Goal: Task Accomplishment & Management: Use online tool/utility

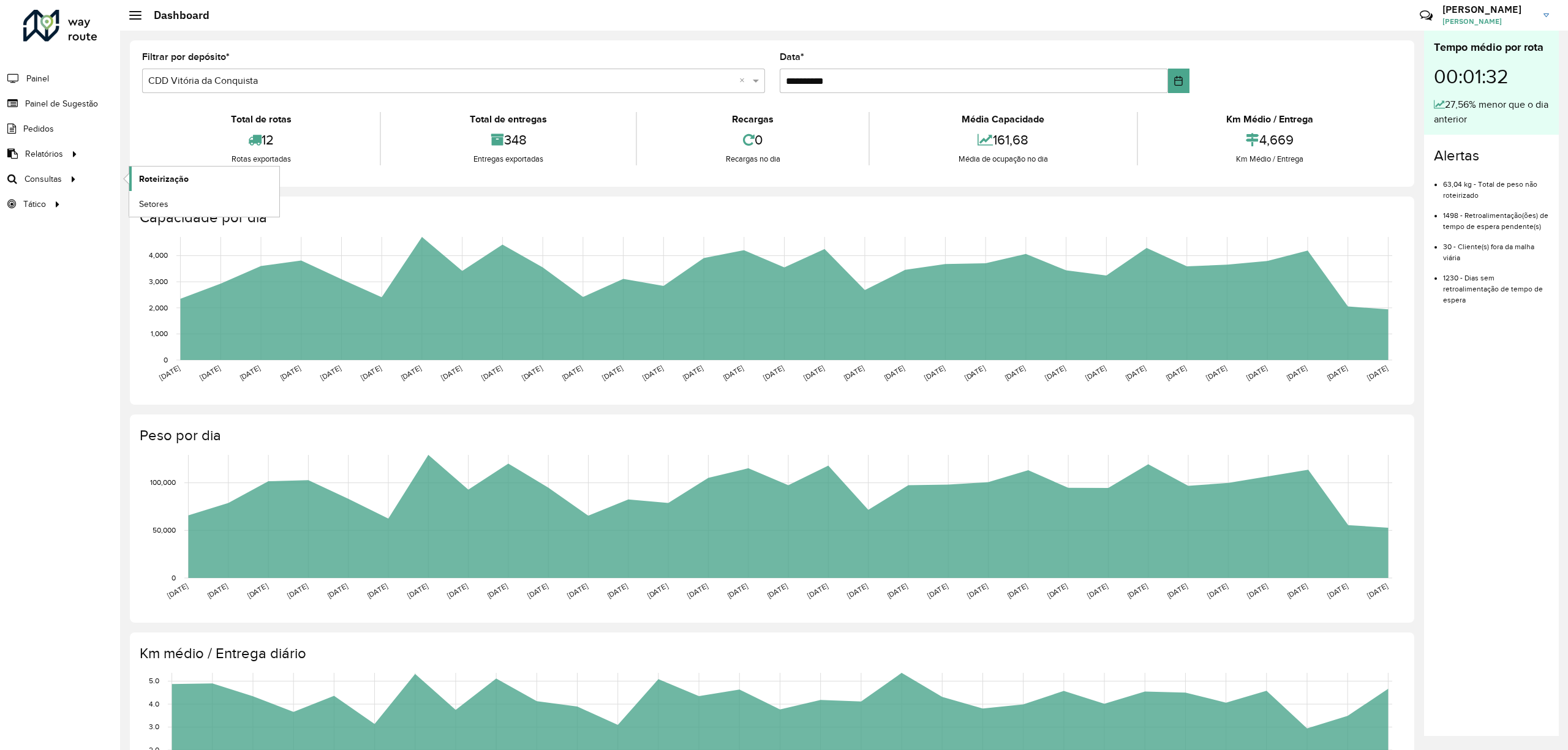
click at [190, 184] on link "Roteirização" at bounding box center [205, 179] width 150 height 25
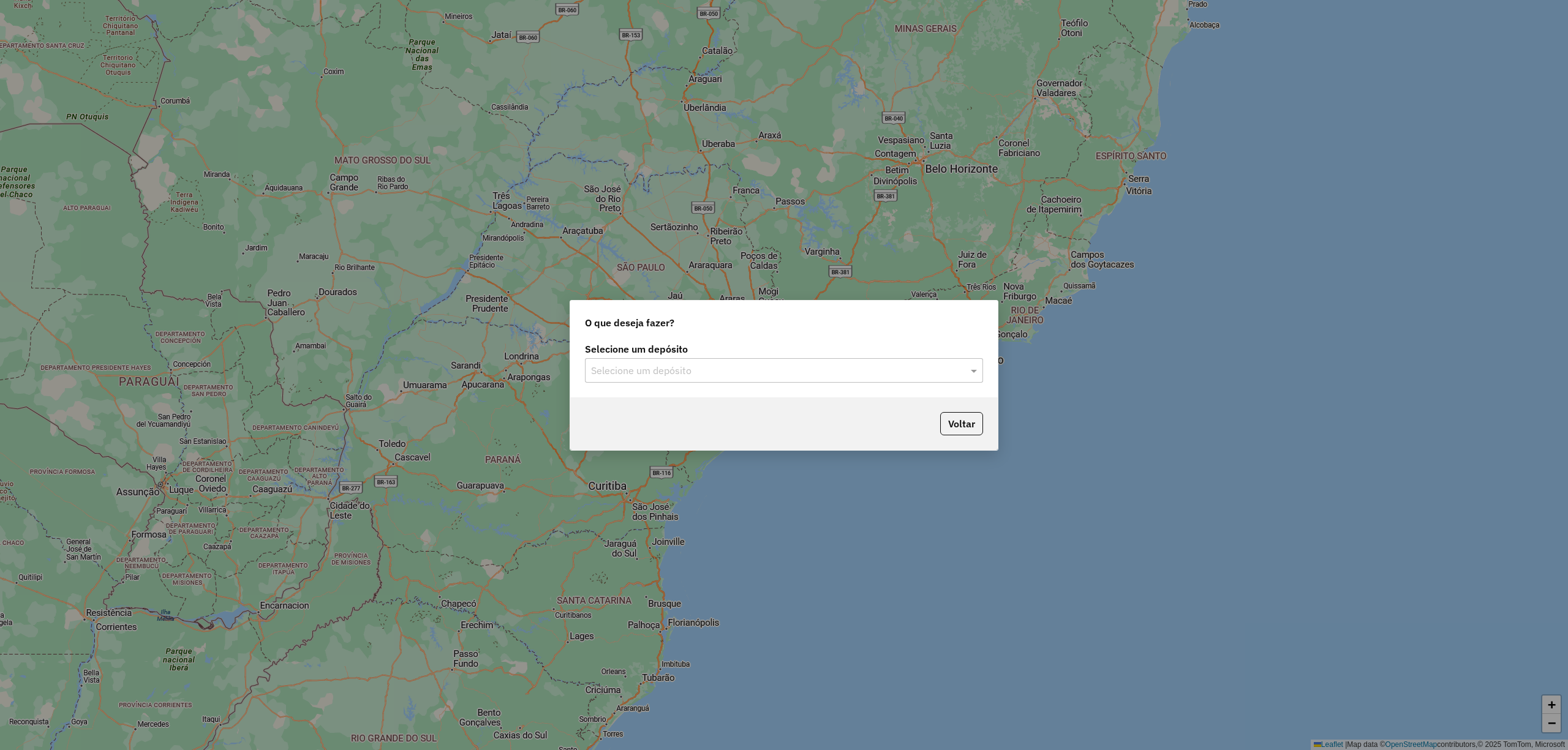
click at [739, 375] on input "text" at bounding box center [772, 371] width 362 height 15
click at [704, 424] on div "CDD Vitória da Conquista" at bounding box center [783, 426] width 396 height 21
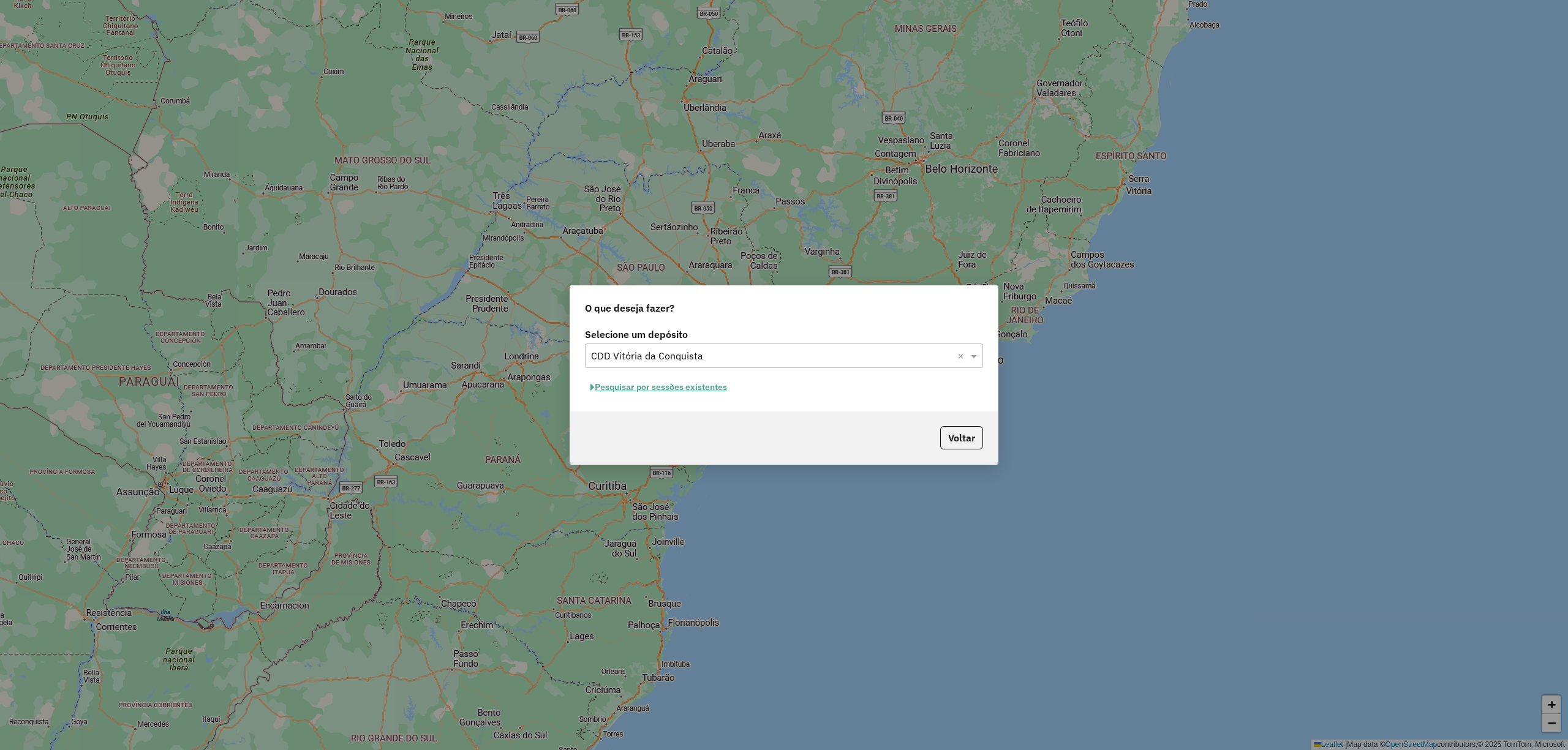
click at [702, 385] on button "Pesquisar por sessões existentes" at bounding box center [658, 386] width 147 height 19
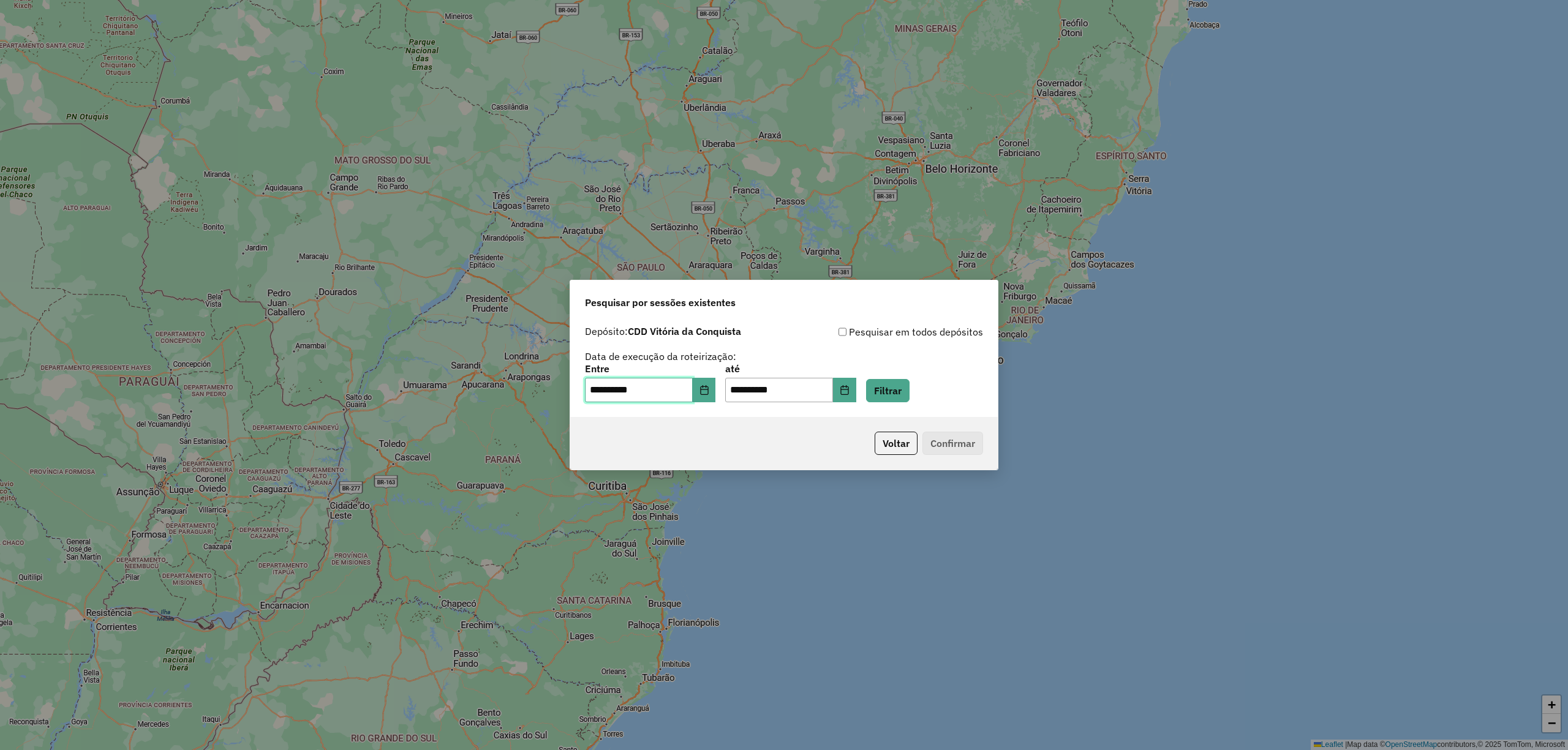
click at [633, 388] on input "**********" at bounding box center [639, 389] width 108 height 25
drag, startPoint x: 637, startPoint y: 384, endPoint x: 659, endPoint y: 387, distance: 22.2
click at [638, 384] on input "**********" at bounding box center [639, 389] width 108 height 25
click at [659, 387] on input "**********" at bounding box center [639, 389] width 108 height 25
drag, startPoint x: 622, startPoint y: 385, endPoint x: 613, endPoint y: 385, distance: 9.0
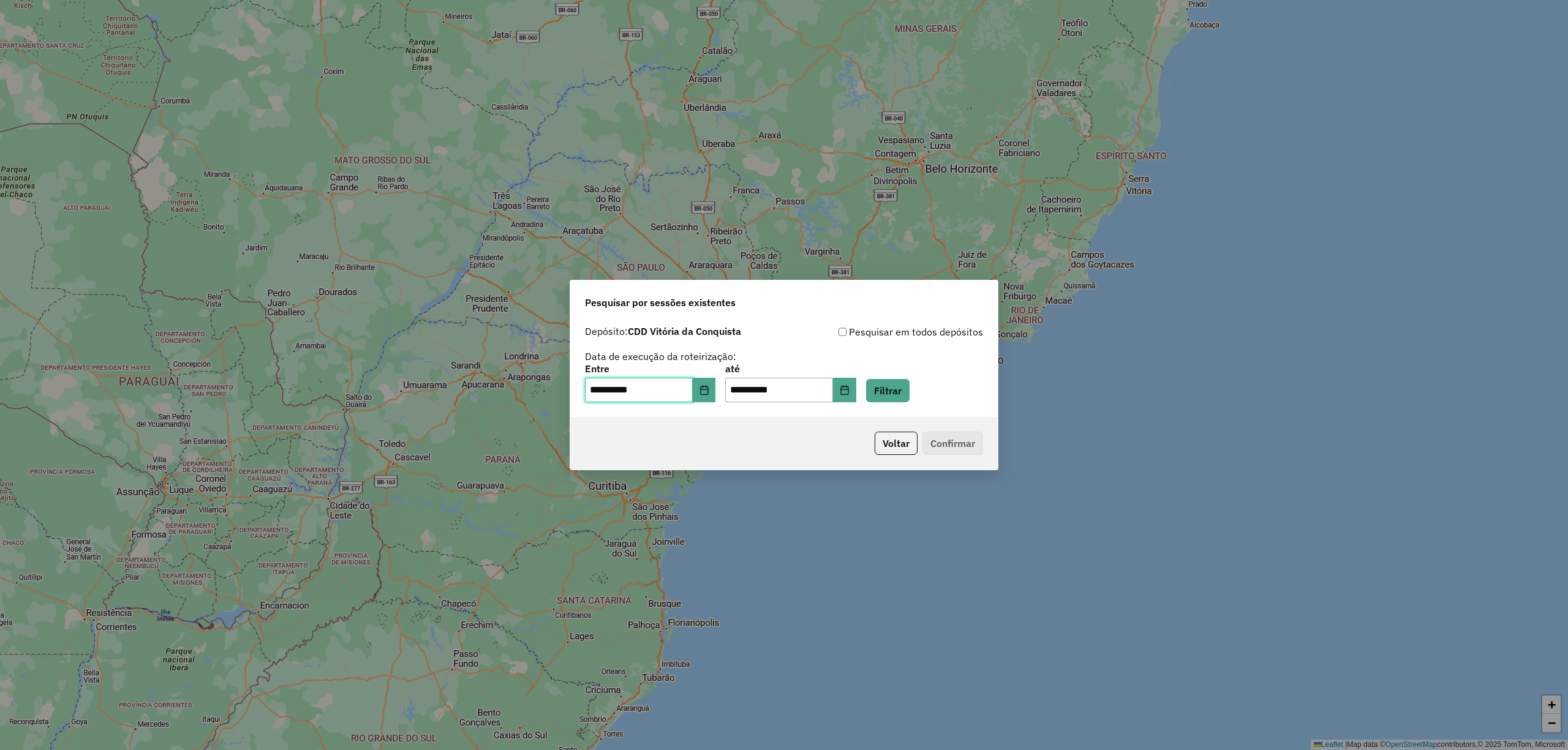
click at [621, 387] on input "**********" at bounding box center [639, 389] width 108 height 25
click at [588, 384] on input "**********" at bounding box center [639, 389] width 108 height 25
click at [822, 353] on div "**********" at bounding box center [784, 363] width 398 height 78
click at [900, 390] on button "Filtrar" at bounding box center [888, 391] width 44 height 24
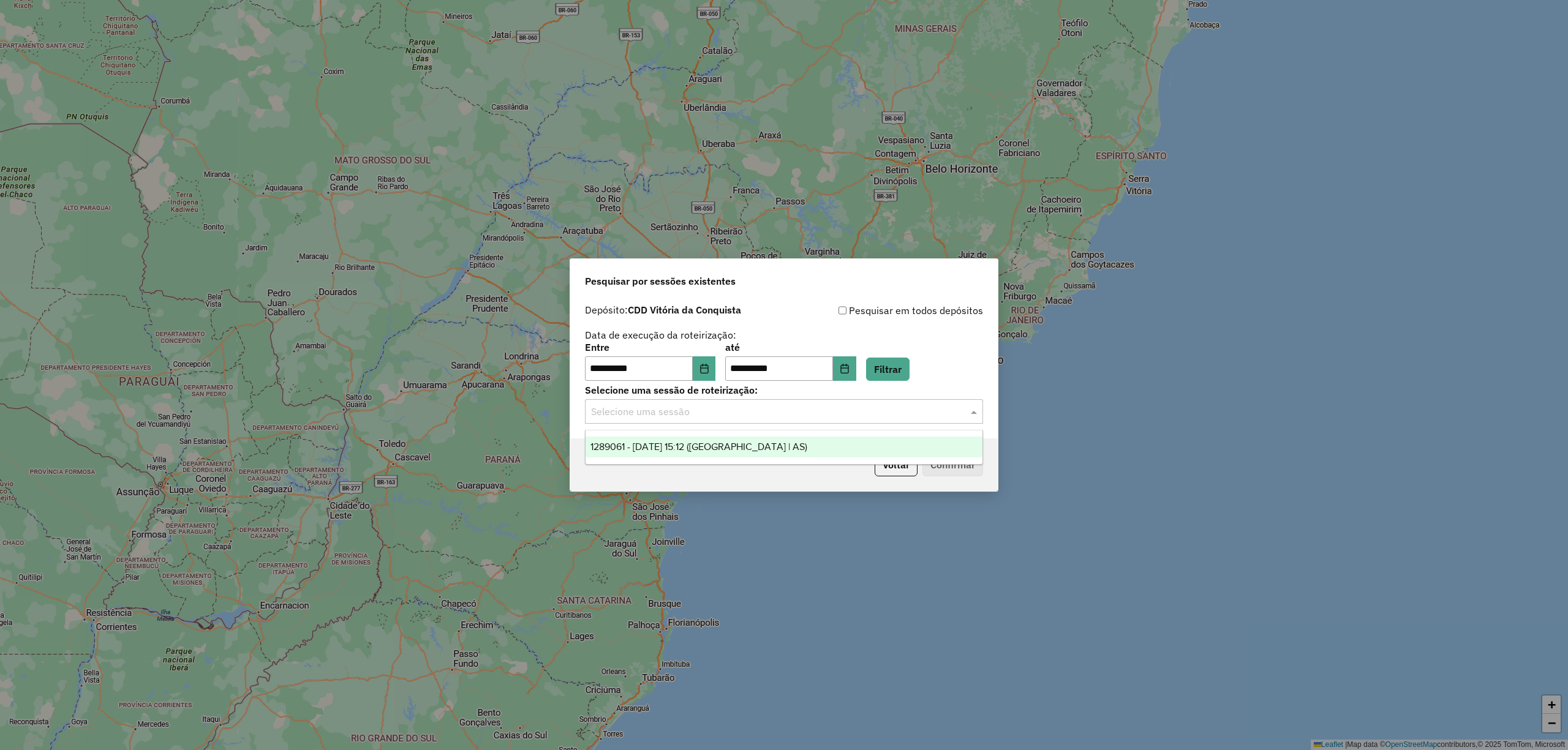
click at [621, 418] on input "text" at bounding box center [772, 412] width 362 height 15
click at [638, 449] on span "1289061 - 06/10/2025 15:12 (Rota | AS)" at bounding box center [698, 447] width 217 height 11
click at [972, 461] on button "Confirmar" at bounding box center [952, 464] width 60 height 24
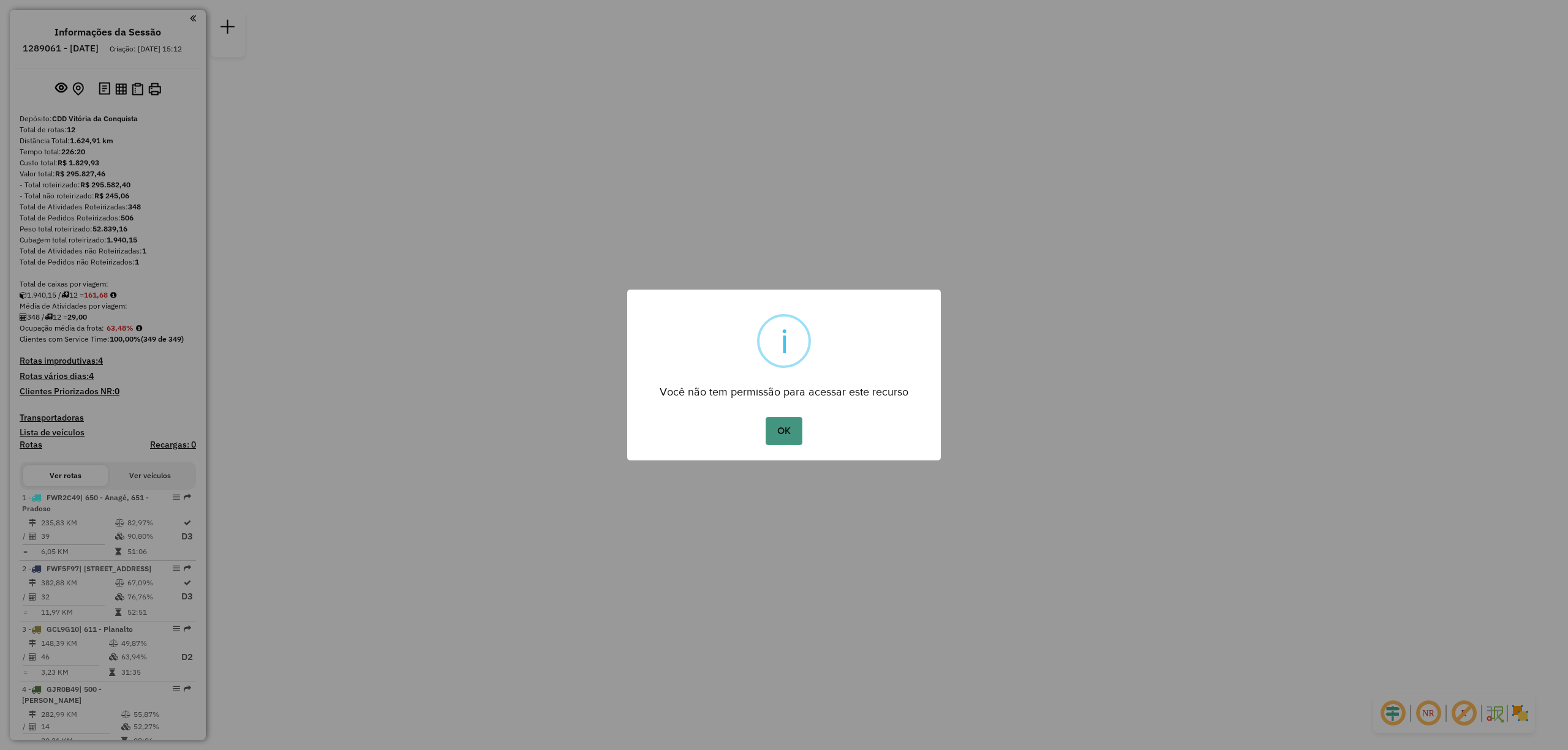
click at [777, 427] on button "OK" at bounding box center [783, 431] width 37 height 28
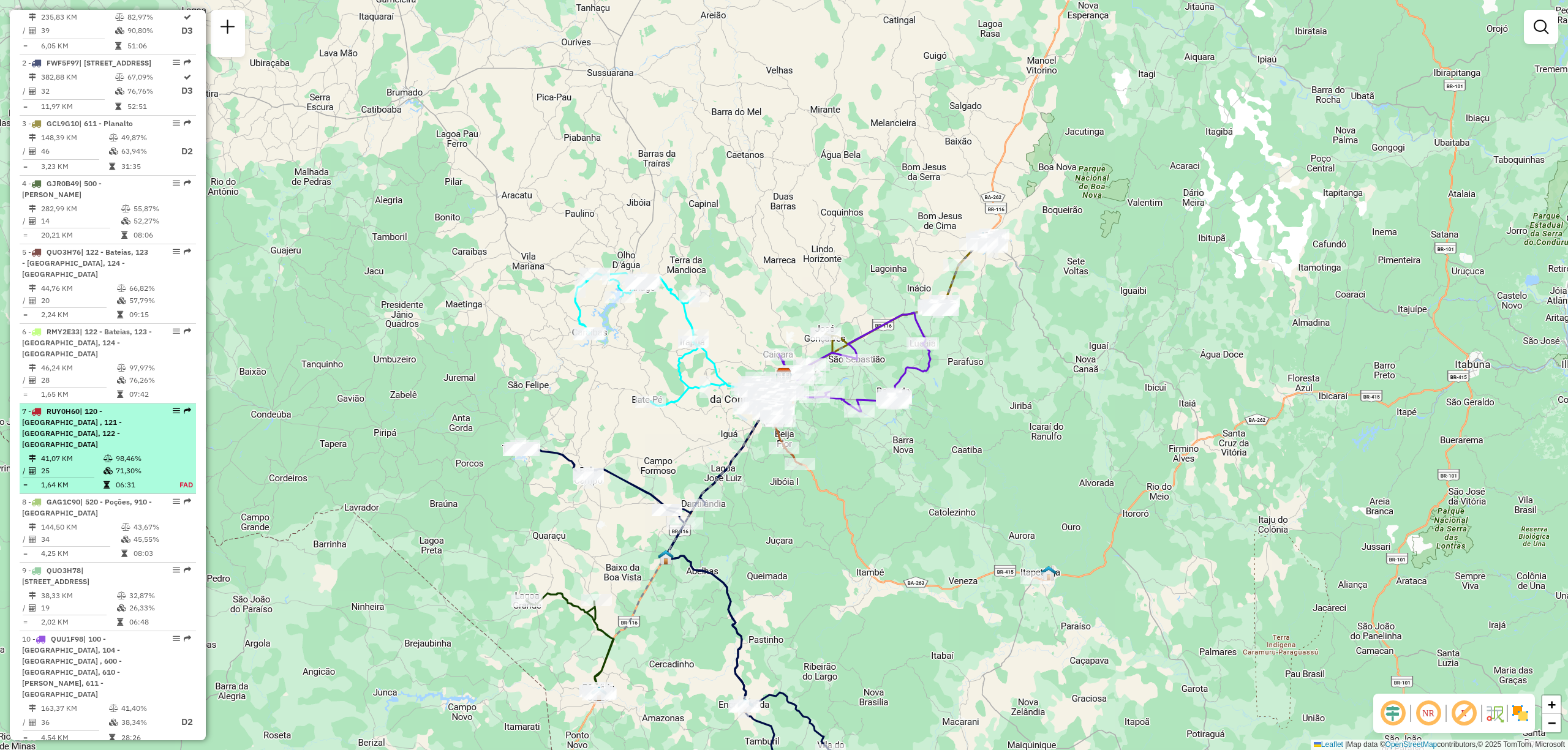
scroll to position [180, 0]
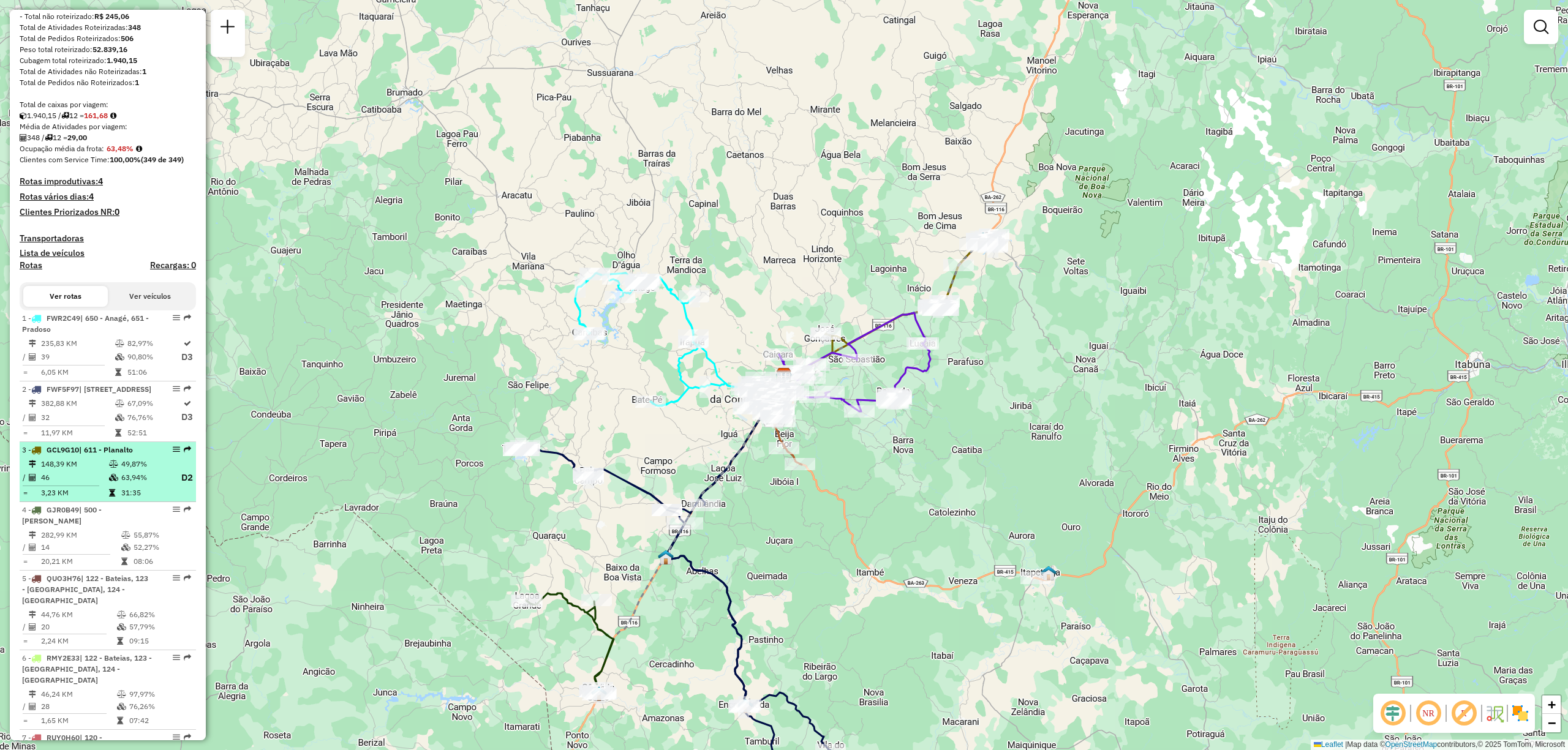
click at [77, 470] on td "148,39 KM" at bounding box center [74, 463] width 68 height 12
select select "**********"
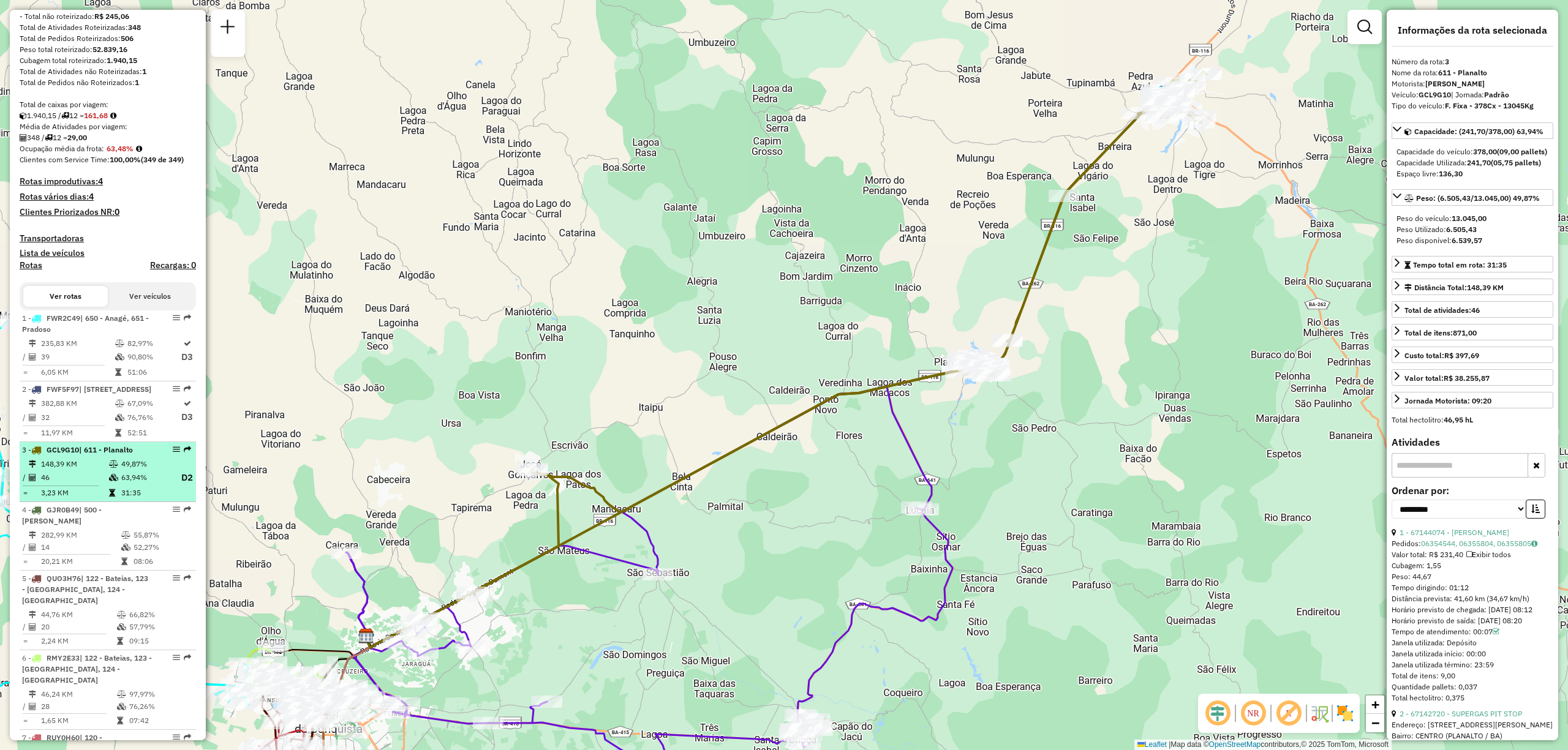
drag, startPoint x: 171, startPoint y: 470, endPoint x: 179, endPoint y: 470, distance: 8.0
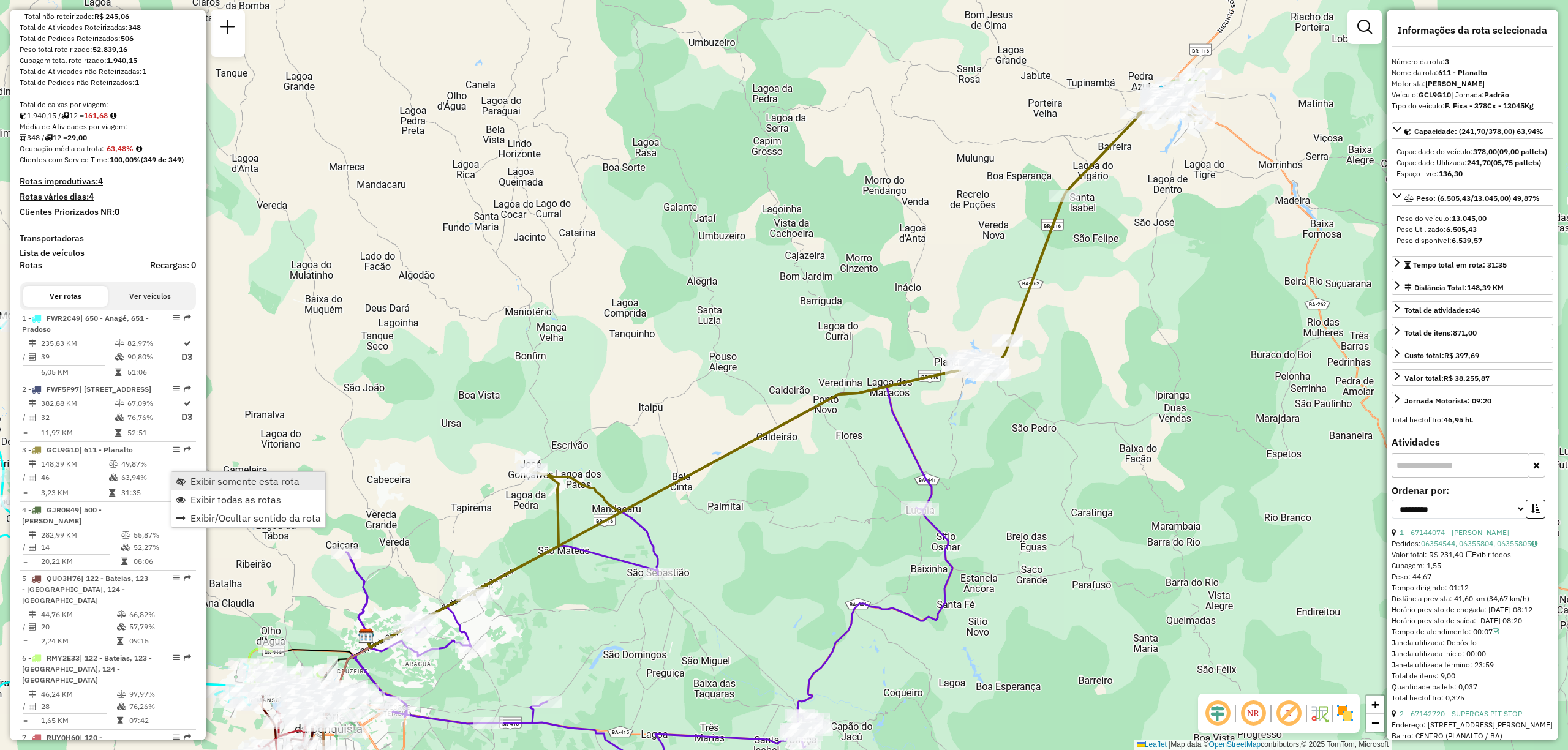
click at [185, 483] on span "Exibir somente esta rota" at bounding box center [181, 481] width 10 height 10
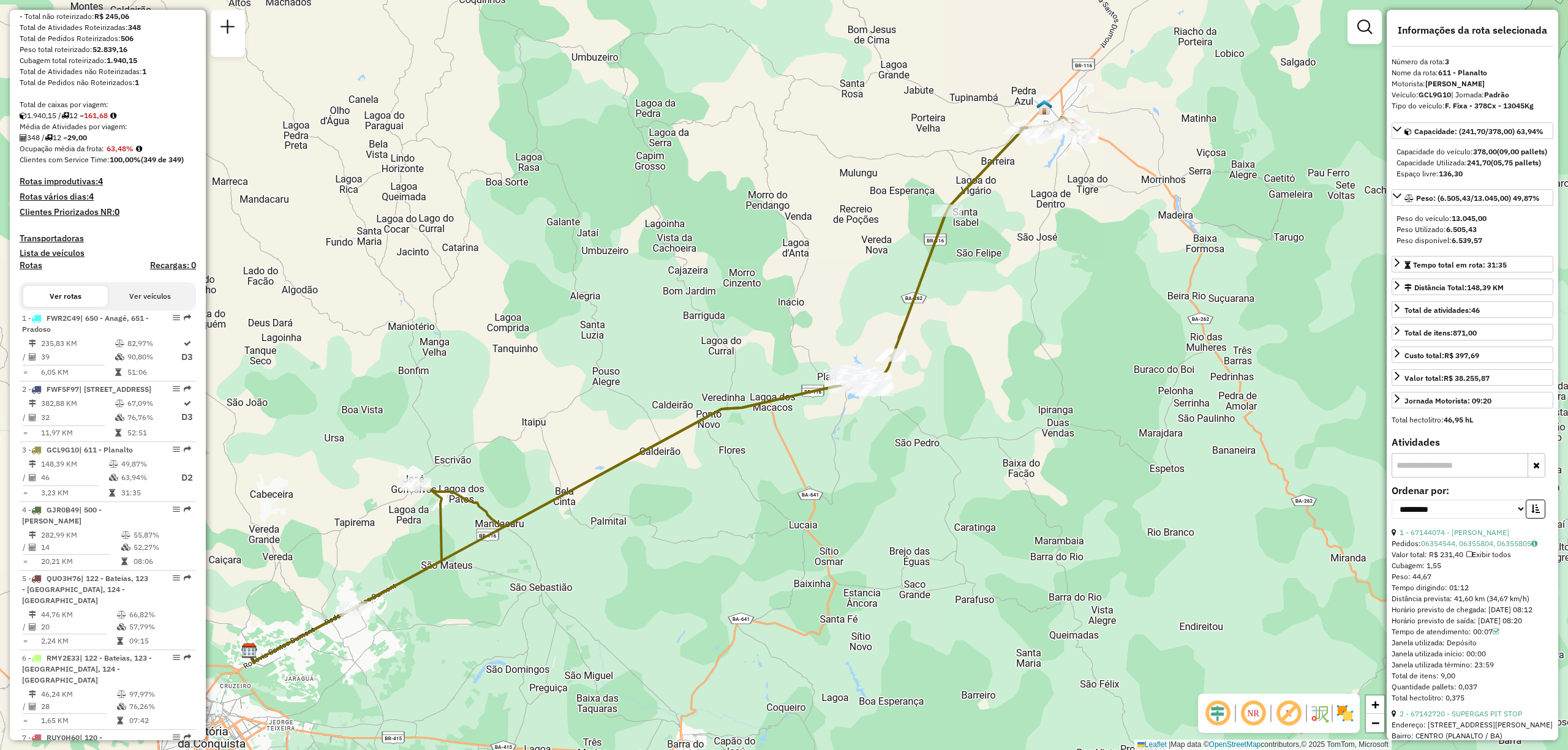
drag, startPoint x: 721, startPoint y: 337, endPoint x: 604, endPoint y: 352, distance: 118.0
click at [604, 352] on div "Janela de atendimento Grade de atendimento Capacidade Transportadoras Veículos …" at bounding box center [784, 375] width 1568 height 750
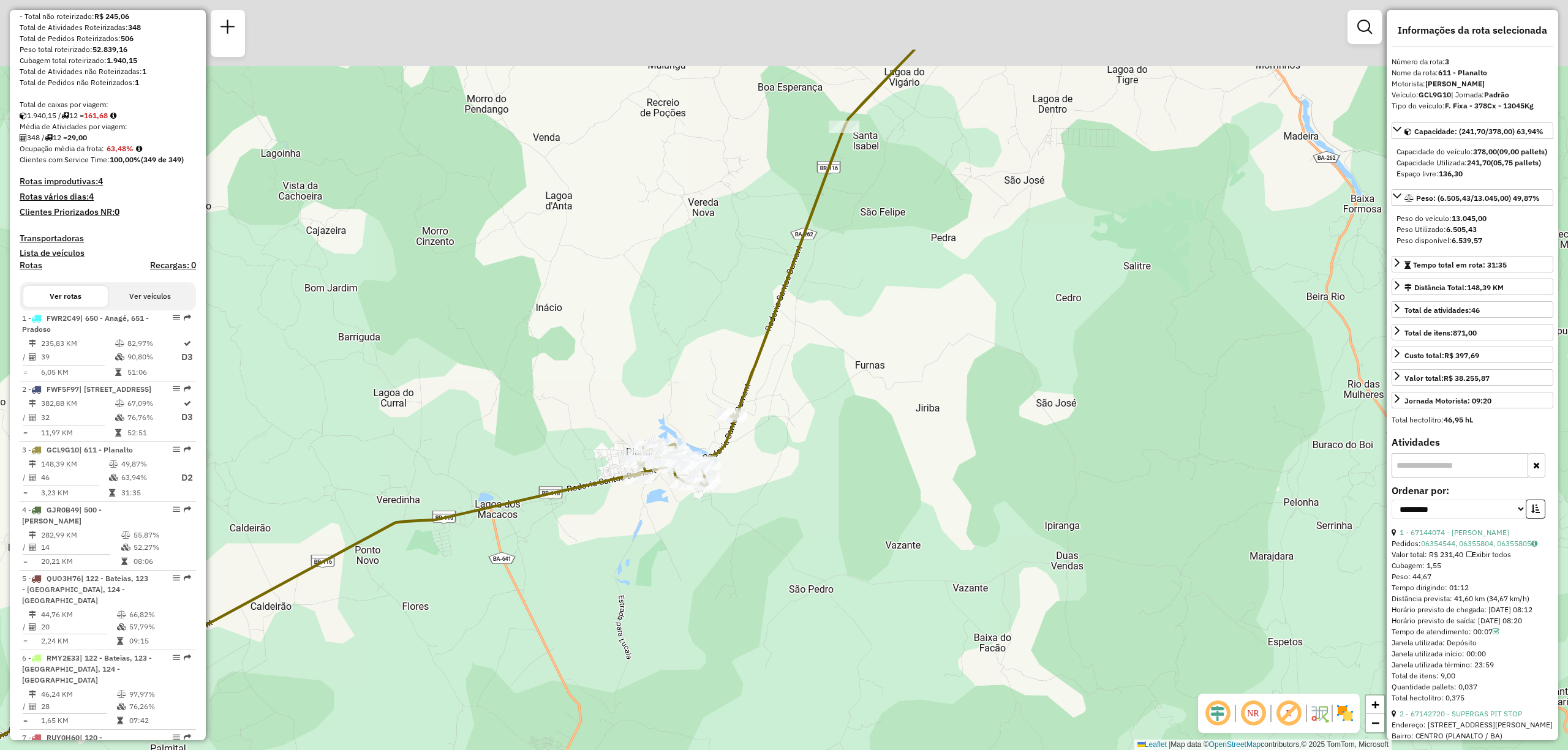
drag, startPoint x: 743, startPoint y: 444, endPoint x: 588, endPoint y: 570, distance: 199.8
click at [588, 570] on div "Janela de atendimento Grade de atendimento Capacidade Transportadoras Veículos …" at bounding box center [784, 375] width 1568 height 750
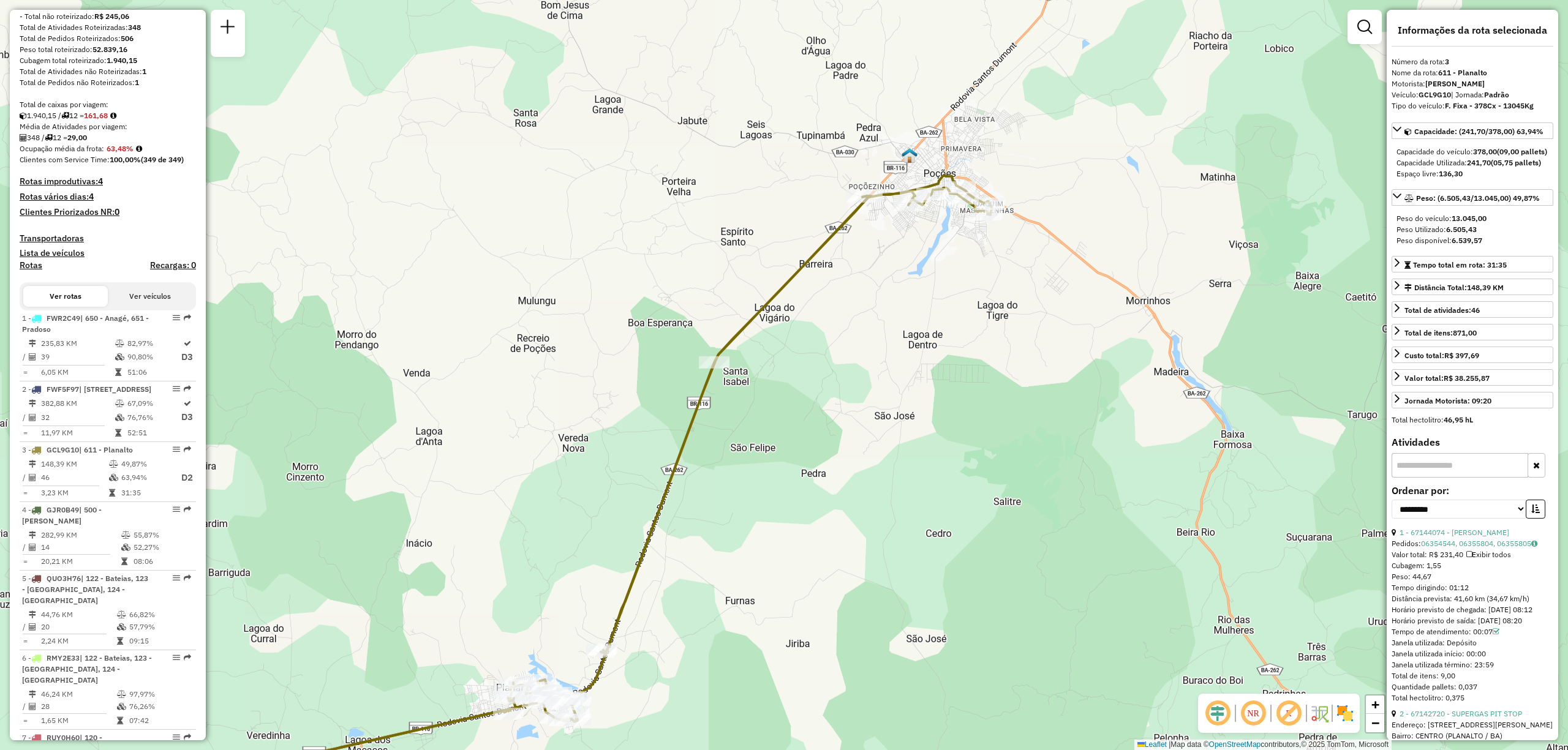
drag, startPoint x: 905, startPoint y: 284, endPoint x: 794, endPoint y: 501, distance: 243.7
click at [794, 501] on div "Janela de atendimento Grade de atendimento Capacidade Transportadoras Veículos …" at bounding box center [784, 375] width 1568 height 750
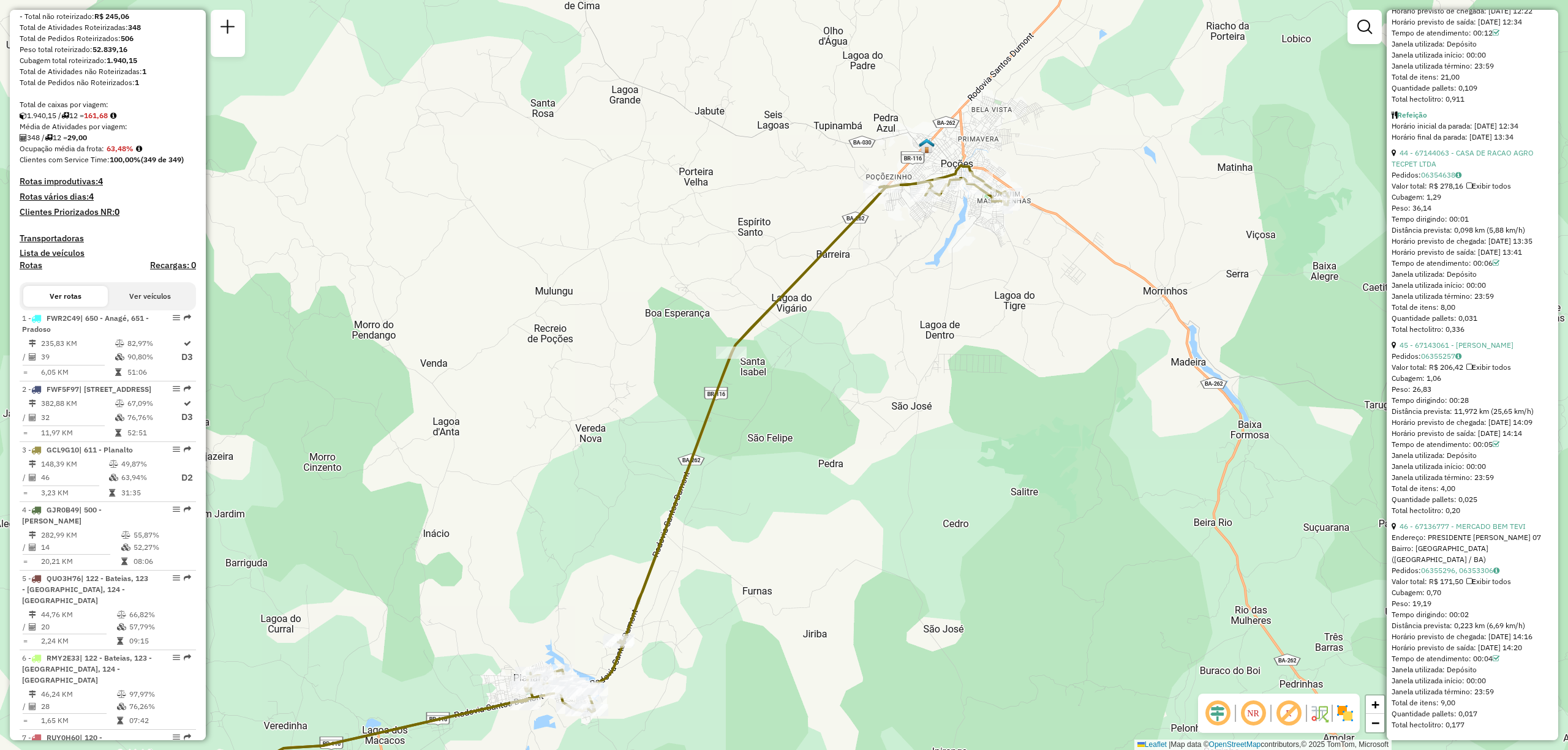
scroll to position [9720, 0]
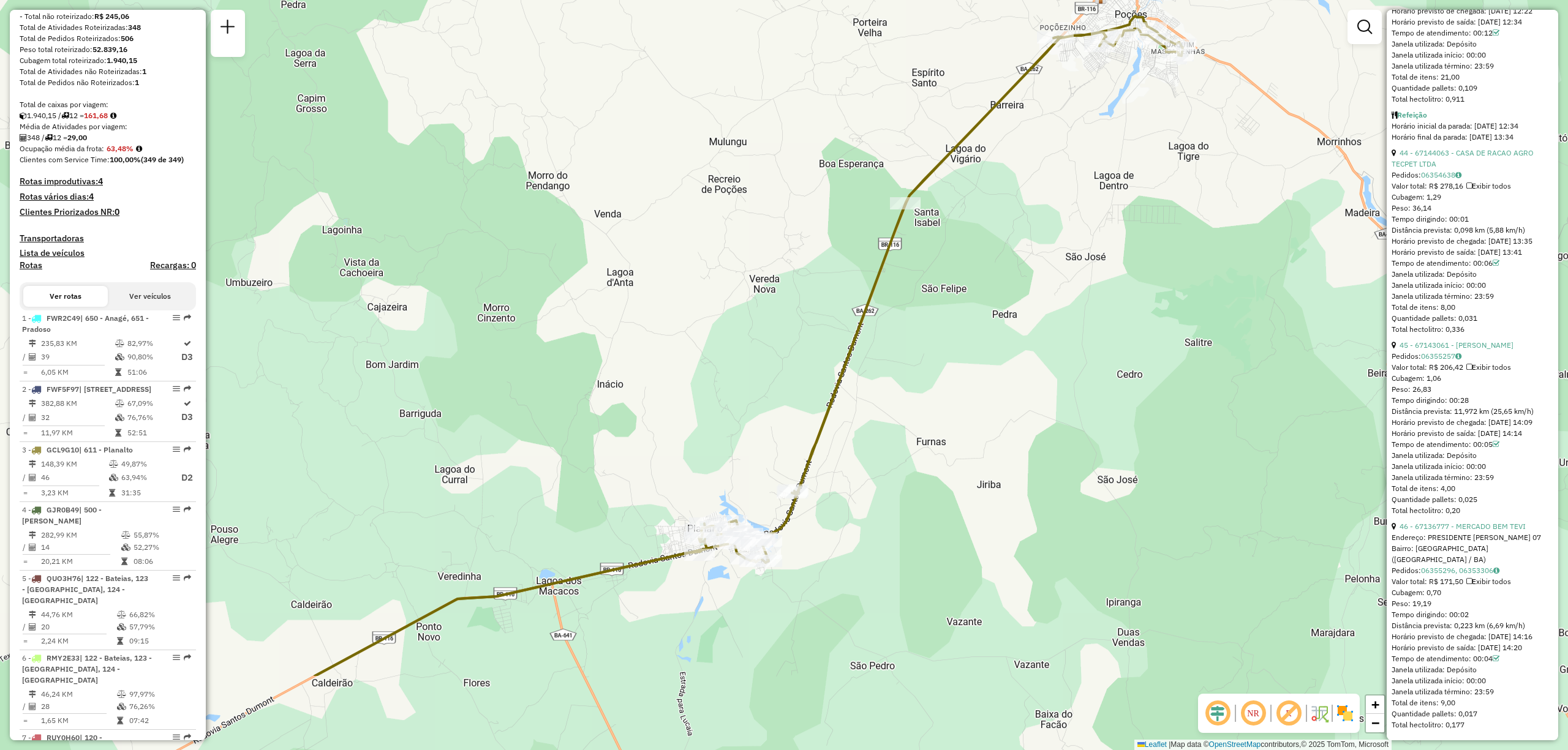
drag, startPoint x: 840, startPoint y: 278, endPoint x: 1013, endPoint y: 129, distance: 228.3
click at [1013, 128] on div "Janela de atendimento Grade de atendimento Capacidade Transportadoras Veículos …" at bounding box center [784, 375] width 1568 height 750
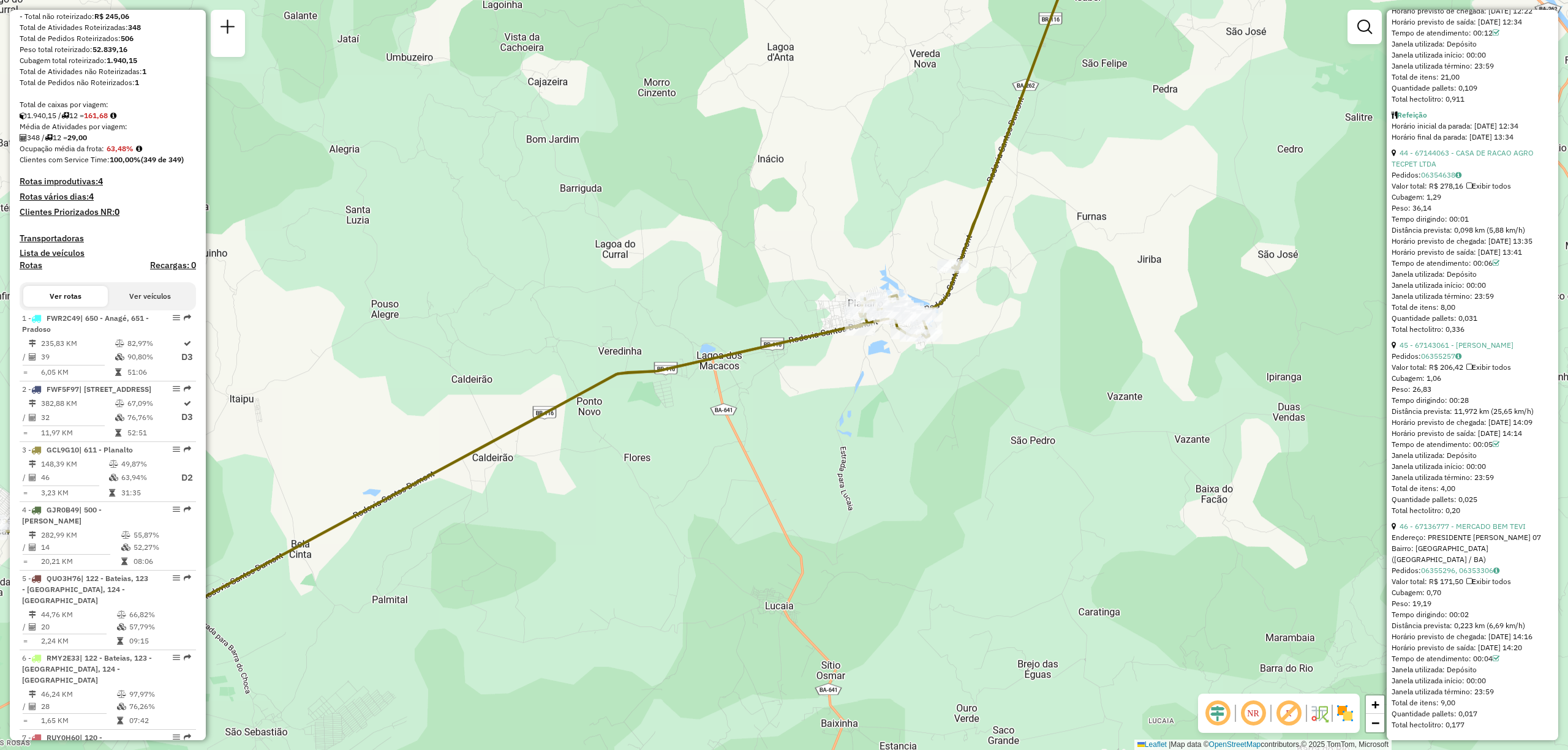
drag, startPoint x: 839, startPoint y: 574, endPoint x: 1001, endPoint y: 349, distance: 277.3
click at [1001, 349] on div "Janela de atendimento Grade de atendimento Capacidade Transportadoras Veículos …" at bounding box center [784, 375] width 1568 height 750
drag, startPoint x: 675, startPoint y: 442, endPoint x: 657, endPoint y: 451, distance: 20.1
click at [657, 451] on div "Janela de atendimento Grade de atendimento Capacidade Transportadoras Veículos …" at bounding box center [784, 375] width 1568 height 750
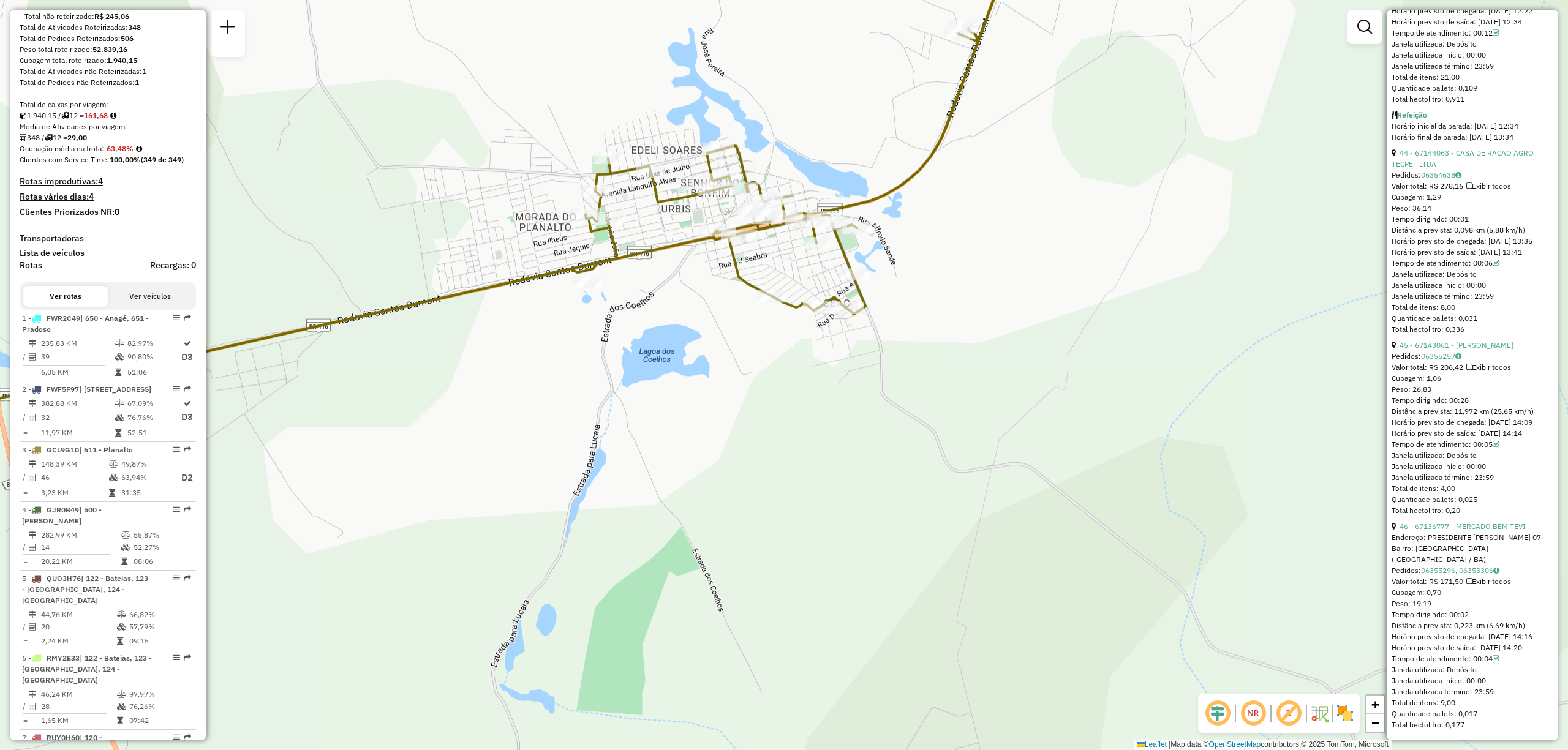
drag, startPoint x: 722, startPoint y: 388, endPoint x: 868, endPoint y: 350, distance: 150.9
click at [868, 350] on div "Janela de atendimento Grade de atendimento Capacidade Transportadoras Veículos …" at bounding box center [784, 375] width 1568 height 750
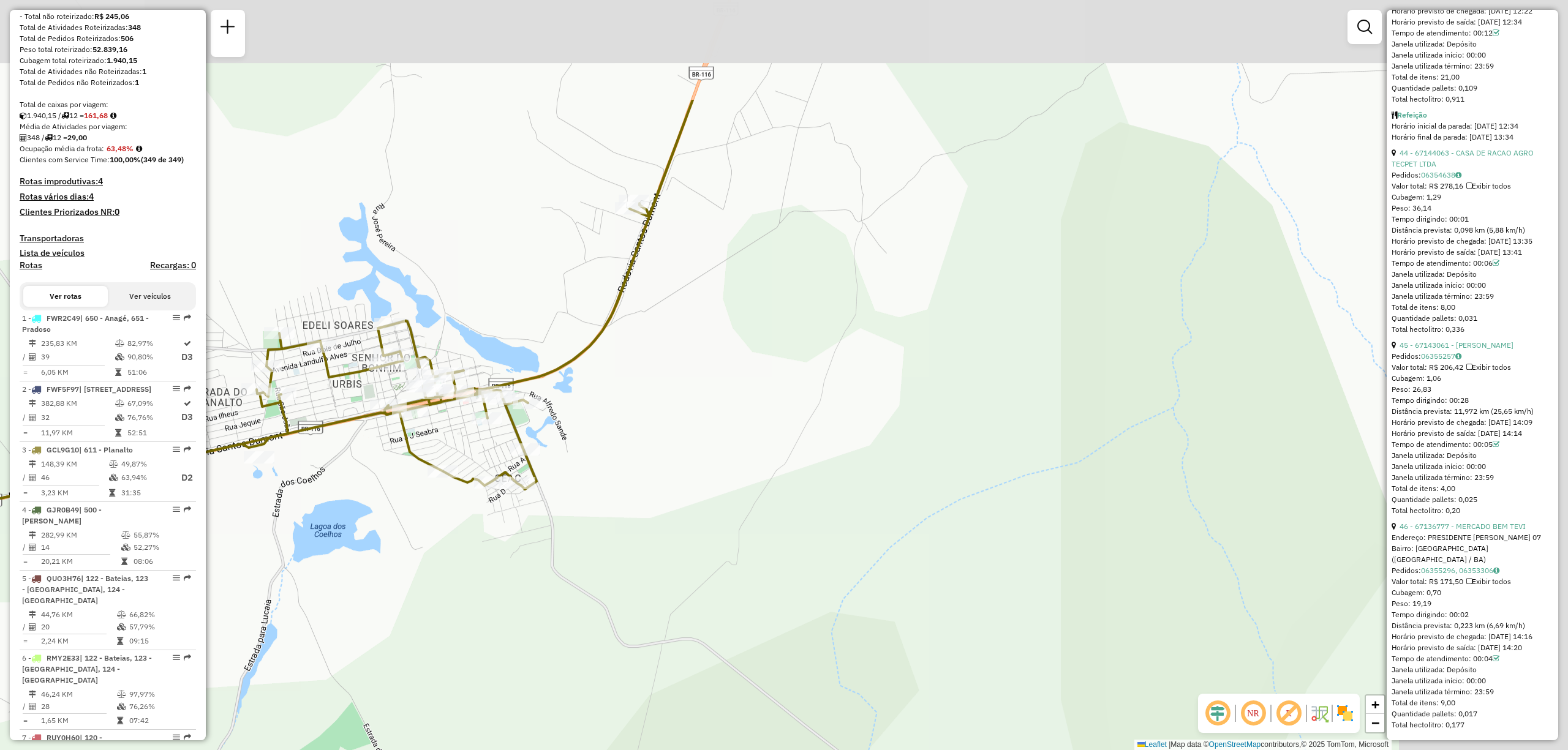
drag, startPoint x: 1015, startPoint y: 286, endPoint x: 647, endPoint y: 437, distance: 397.8
click at [654, 457] on div "Janela de atendimento Grade de atendimento Capacidade Transportadoras Veículos …" at bounding box center [784, 375] width 1568 height 750
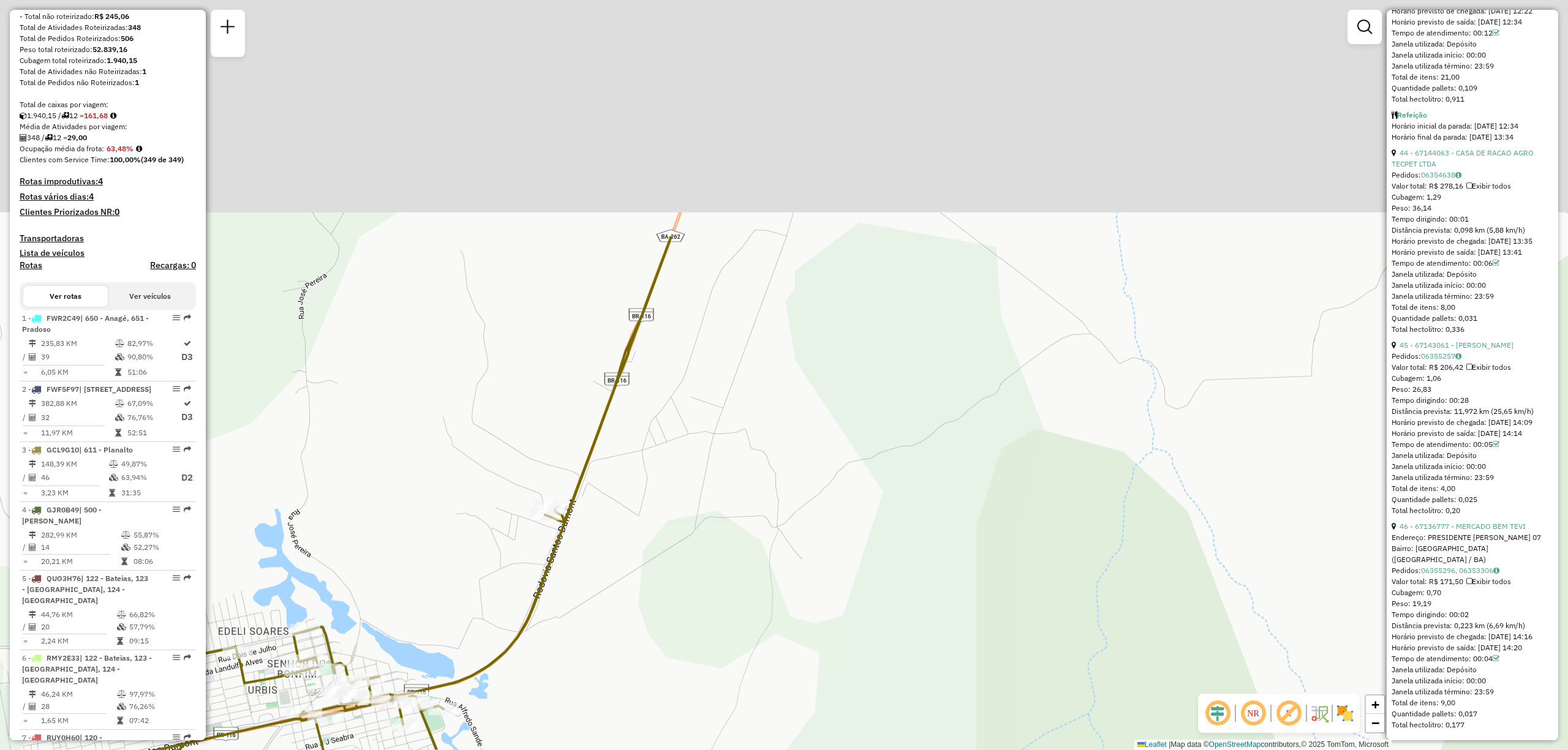
drag, startPoint x: 921, startPoint y: 196, endPoint x: 872, endPoint y: 422, distance: 231.3
click at [867, 481] on div "Janela de atendimento Grade de atendimento Capacidade Transportadoras Veículos …" at bounding box center [784, 375] width 1568 height 750
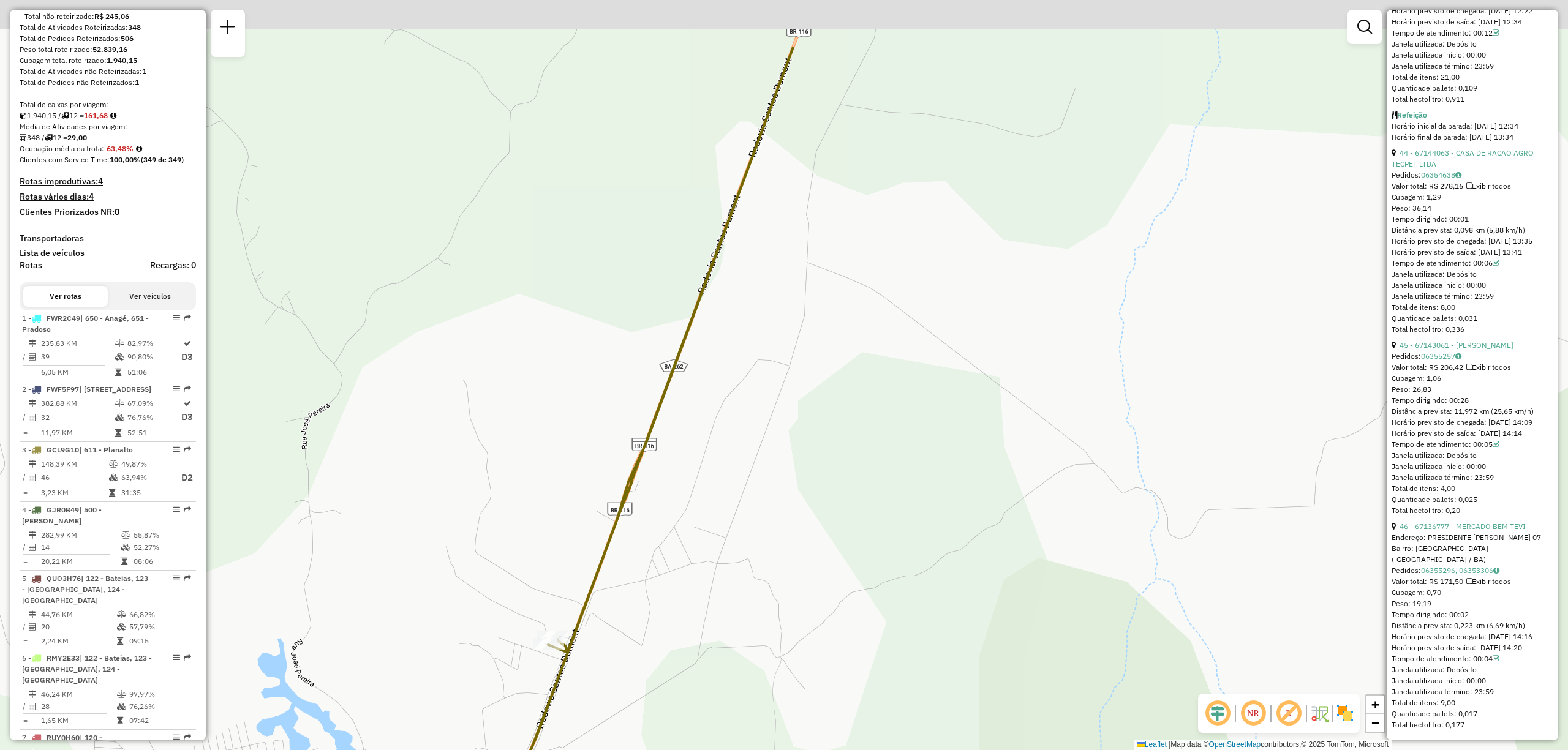
drag, startPoint x: 888, startPoint y: 371, endPoint x: 824, endPoint y: 588, distance: 226.2
click at [829, 584] on div "Janela de atendimento Grade de atendimento Capacidade Transportadoras Veículos …" at bounding box center [784, 375] width 1568 height 750
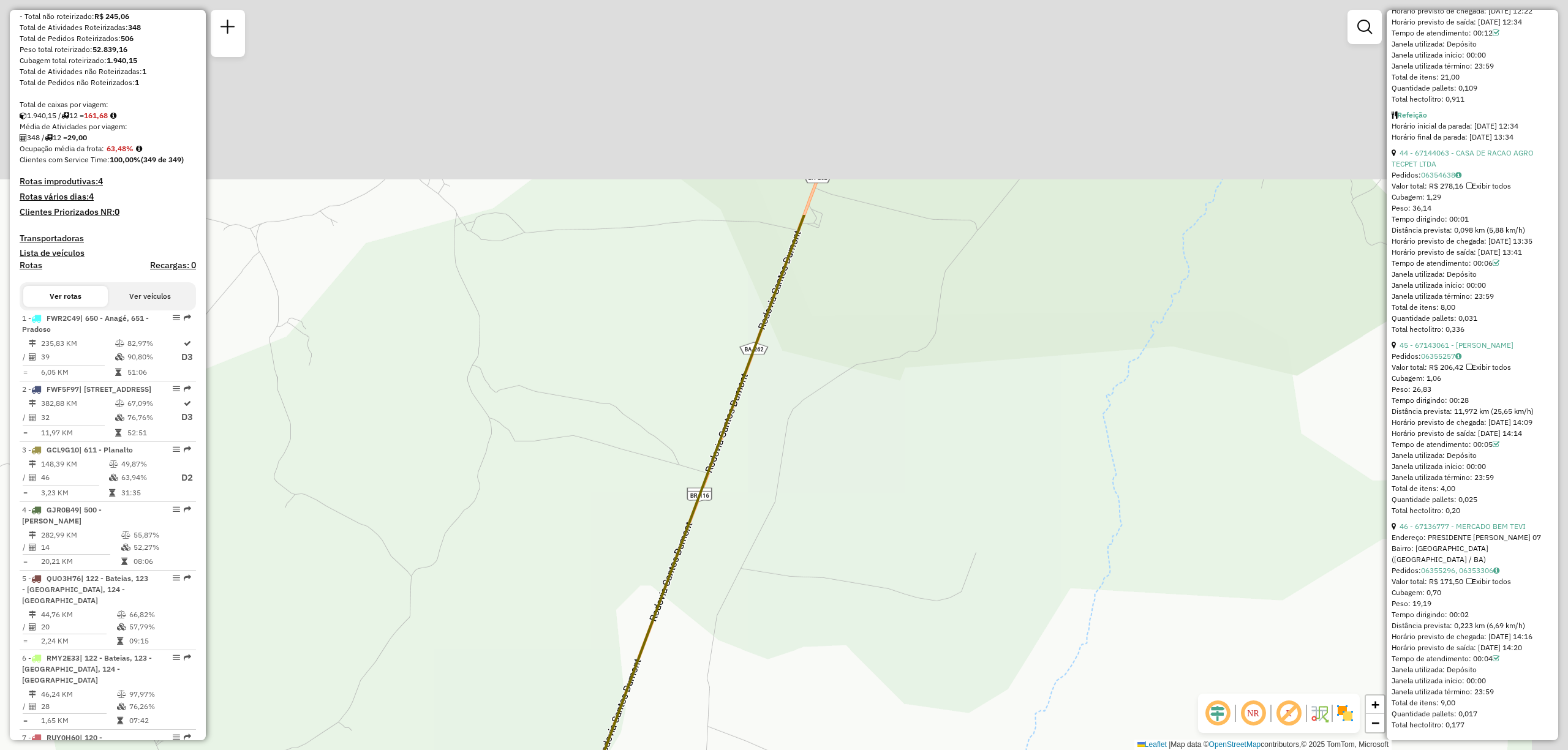
drag, startPoint x: 913, startPoint y: 213, endPoint x: 835, endPoint y: 522, distance: 318.7
click at [857, 535] on div "Janela de atendimento Grade de atendimento Capacidade Transportadoras Veículos …" at bounding box center [784, 375] width 1568 height 750
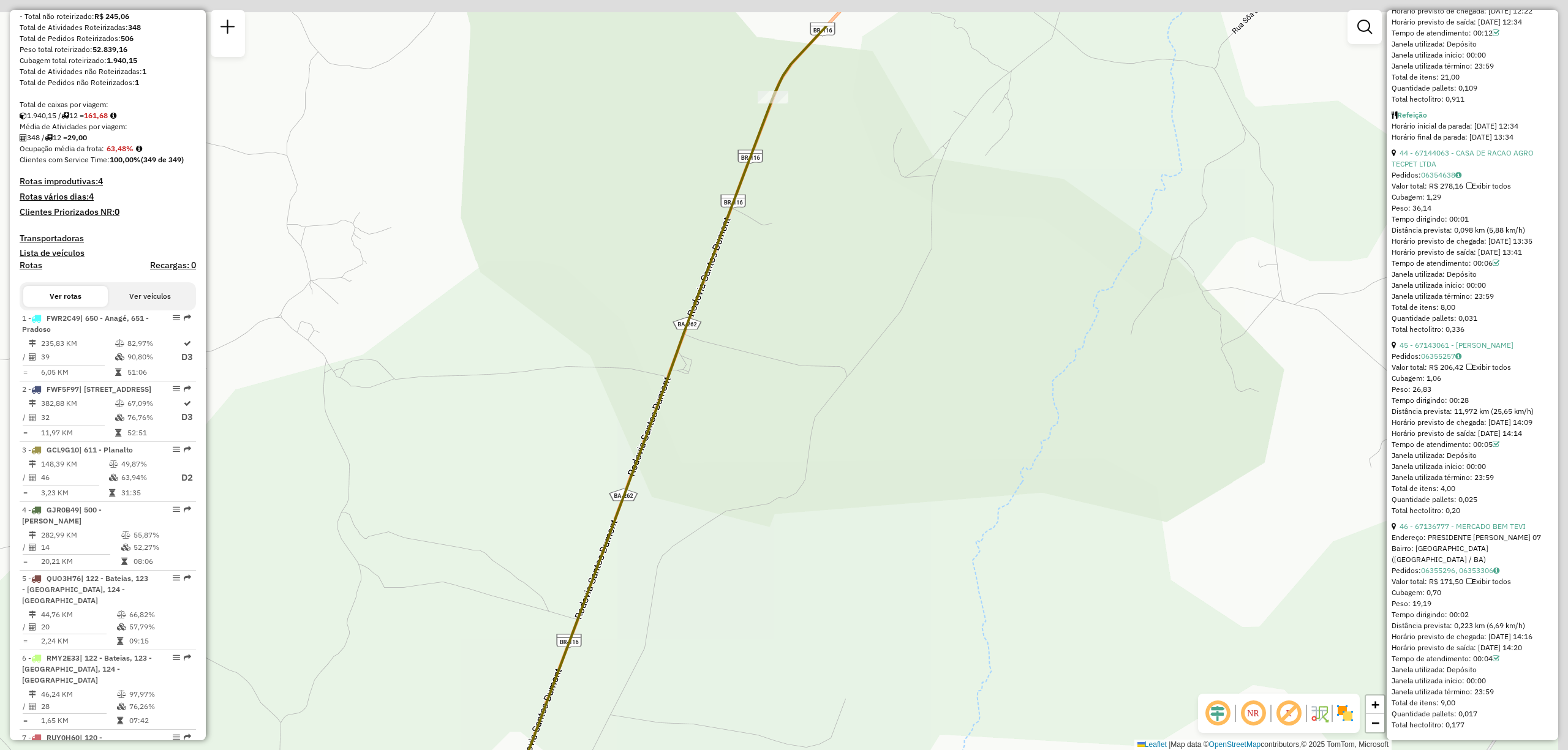
drag, startPoint x: 964, startPoint y: 226, endPoint x: 838, endPoint y: 349, distance: 176.1
click at [846, 343] on div "Janela de atendimento Grade de atendimento Capacidade Transportadoras Veículos …" at bounding box center [784, 375] width 1568 height 750
